Goal: Information Seeking & Learning: Learn about a topic

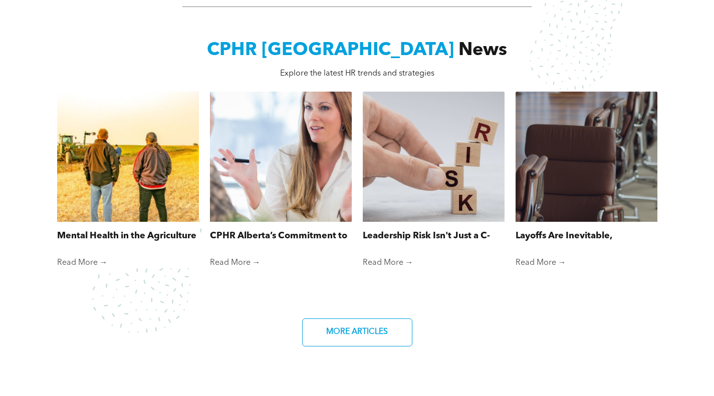
scroll to position [751, 0]
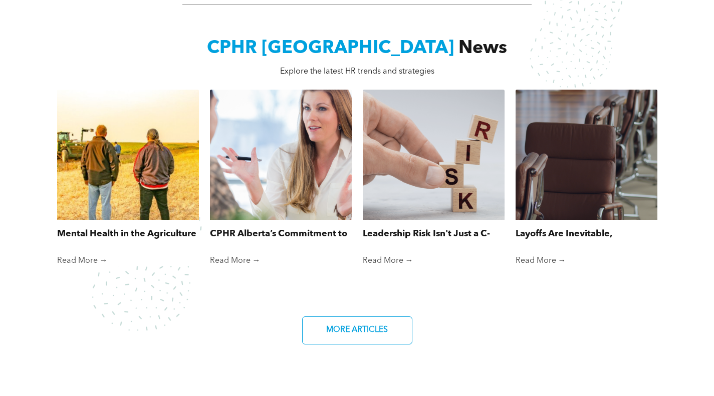
drag, startPoint x: 112, startPoint y: 228, endPoint x: 97, endPoint y: 233, distance: 15.8
click at [97, 233] on link "Mental Health in the Agriculture Industry" at bounding box center [128, 234] width 142 height 14
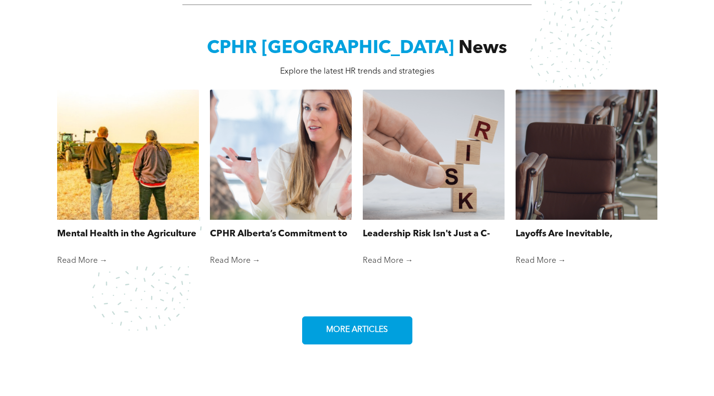
click at [344, 326] on span "MORE ARTICLES" at bounding box center [357, 331] width 69 height 20
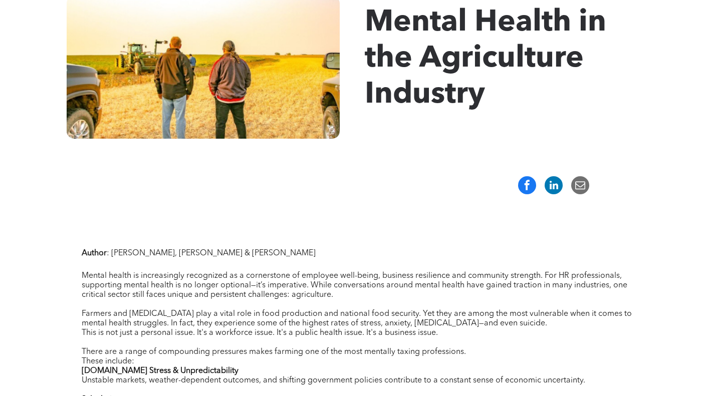
scroll to position [50, 0]
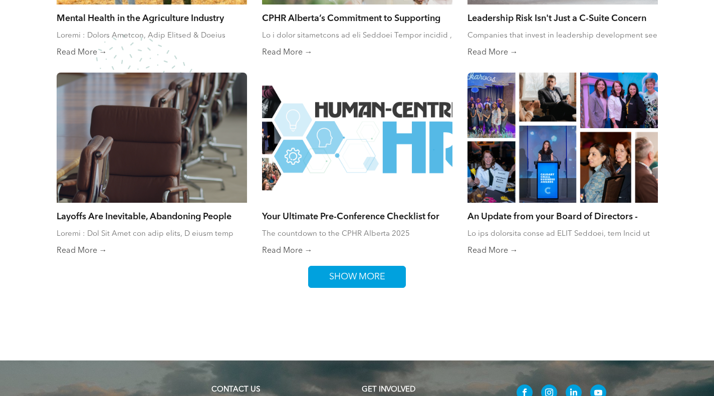
scroll to position [601, 0]
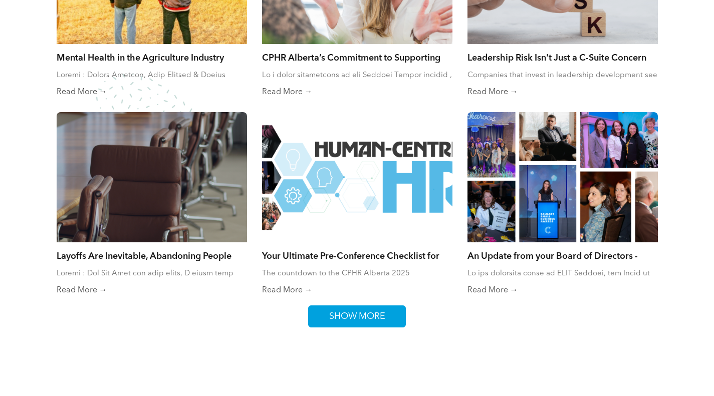
click at [363, 311] on span "SHOW MORE" at bounding box center [357, 316] width 63 height 21
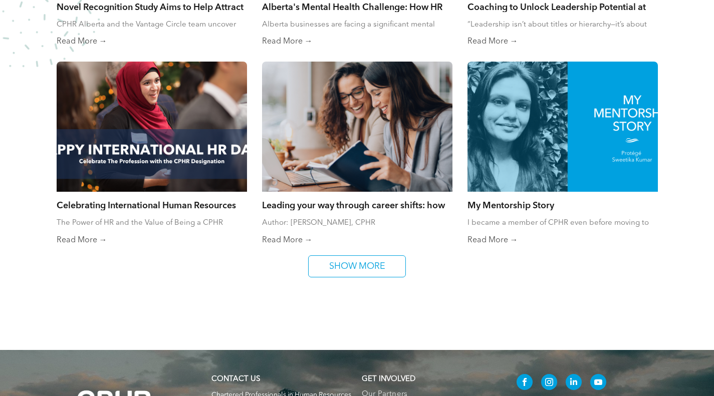
scroll to position [1040, 0]
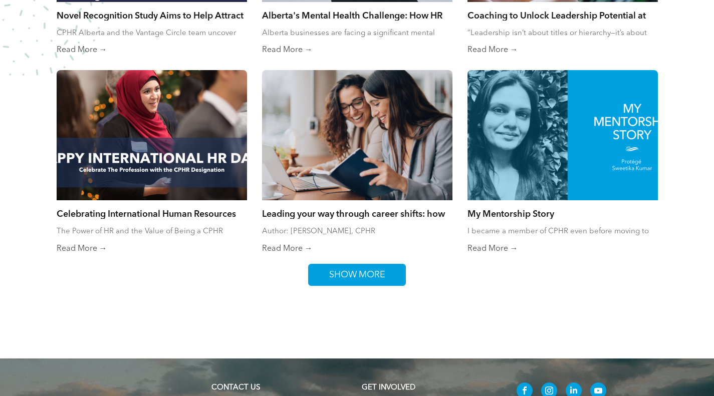
click at [340, 268] on span "SHOW MORE" at bounding box center [357, 274] width 63 height 21
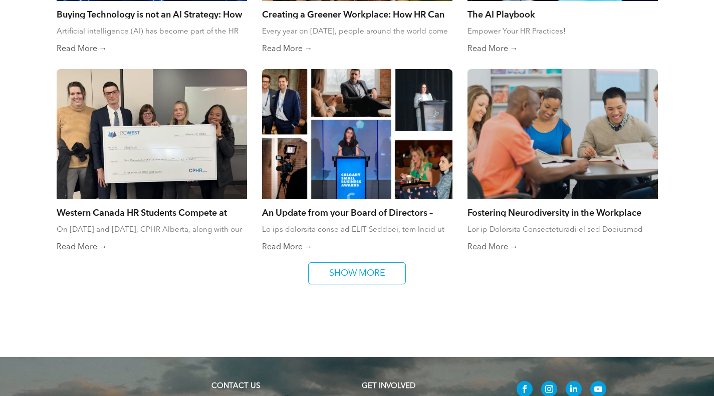
scroll to position [1541, 0]
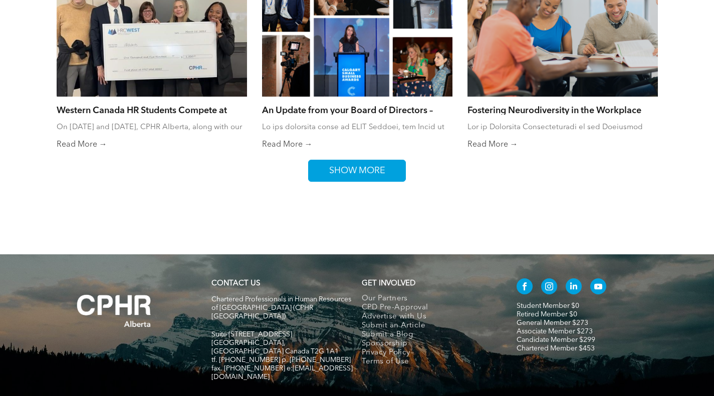
click at [353, 166] on span "SHOW MORE" at bounding box center [357, 170] width 63 height 21
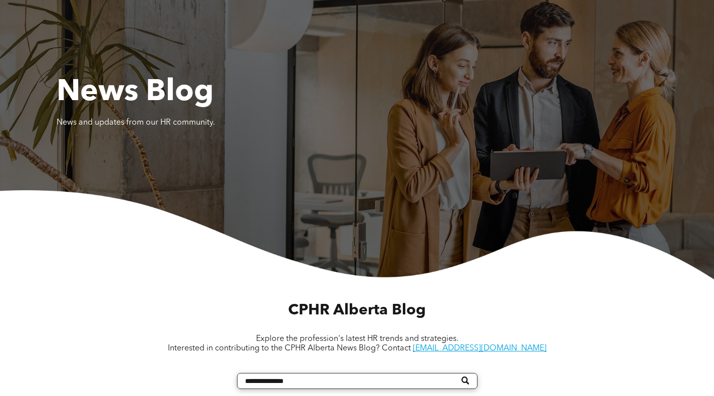
scroll to position [0, 0]
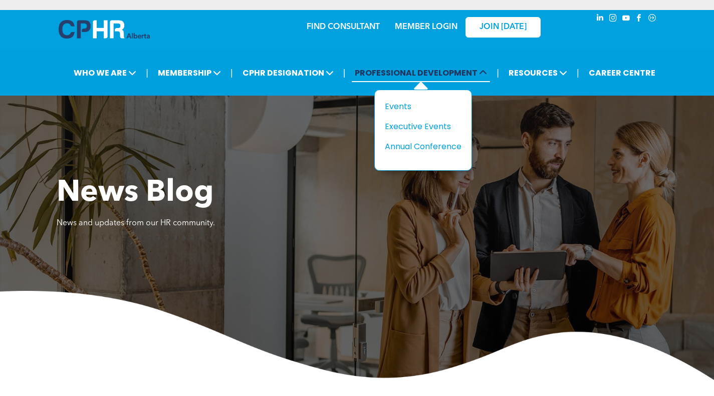
click at [385, 74] on span "PROFESSIONAL DEVELOPMENT" at bounding box center [421, 73] width 138 height 19
click at [398, 105] on div "Events" at bounding box center [419, 106] width 69 height 13
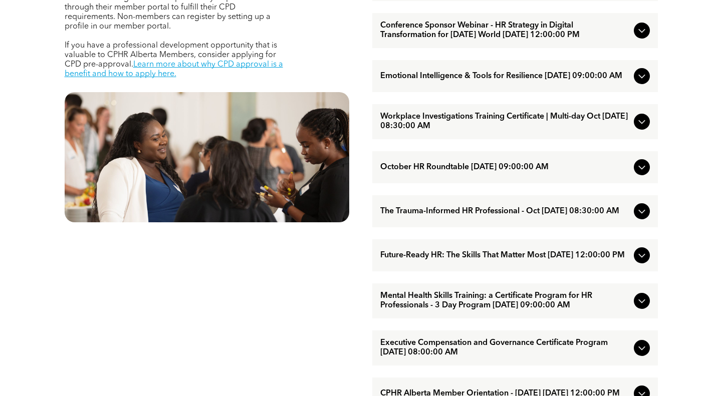
scroll to position [501, 0]
